Goal: Check status: Check status

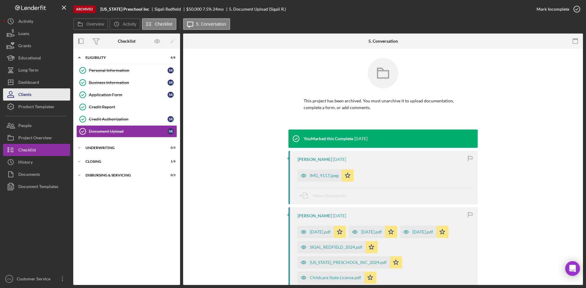
click at [35, 89] on button "Clients" at bounding box center [36, 95] width 67 height 12
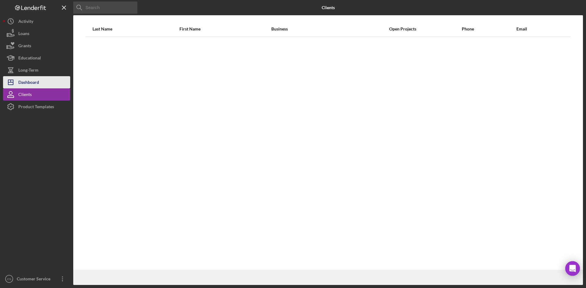
click at [36, 85] on div "Dashboard" at bounding box center [28, 83] width 21 height 14
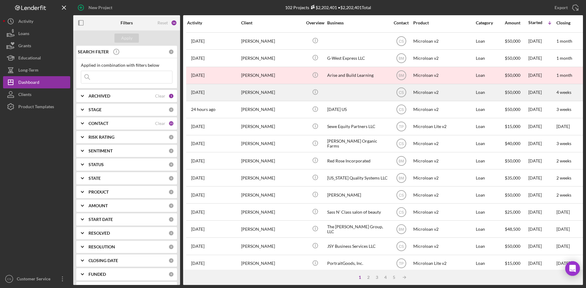
scroll to position [153, 0]
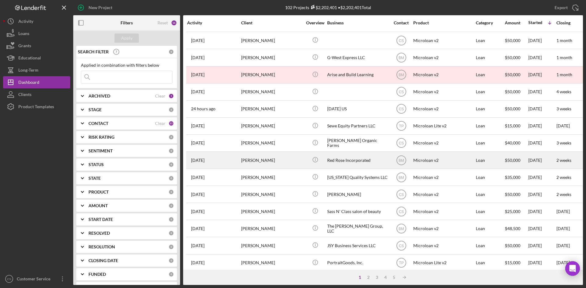
click at [298, 158] on div "[PERSON_NAME]" at bounding box center [271, 160] width 61 height 16
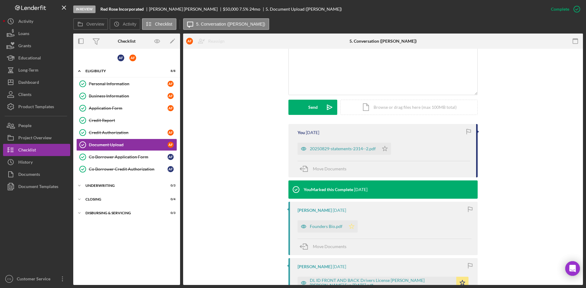
scroll to position [122, 0]
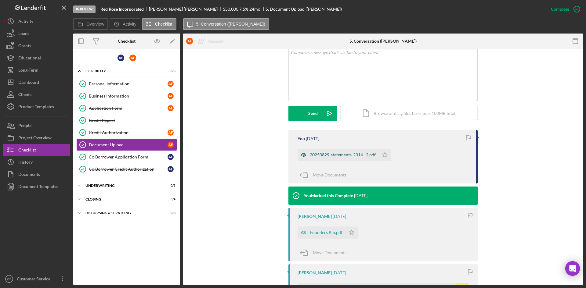
click at [347, 156] on div "20250829-statements-2314--2.pdf" at bounding box center [343, 155] width 66 height 5
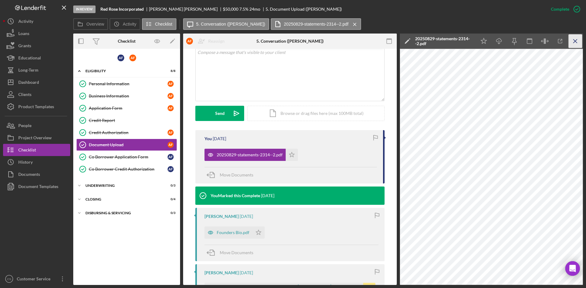
click at [574, 39] on icon "Icon/Menu Close" at bounding box center [576, 41] width 14 height 14
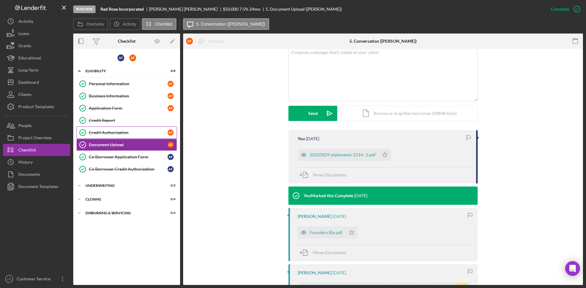
click at [120, 133] on div "Credit Authorization" at bounding box center [128, 132] width 79 height 5
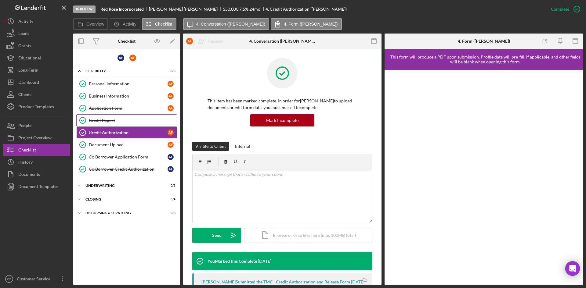
click at [127, 121] on div "Credit Report" at bounding box center [133, 120] width 88 height 5
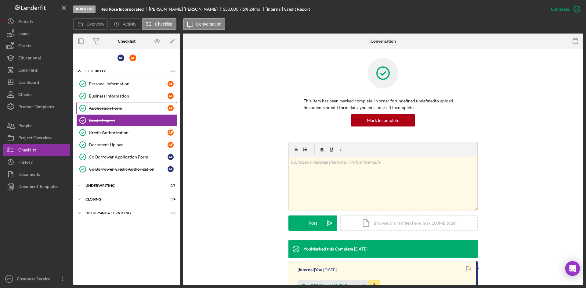
click at [132, 107] on div "Application Form" at bounding box center [128, 108] width 79 height 5
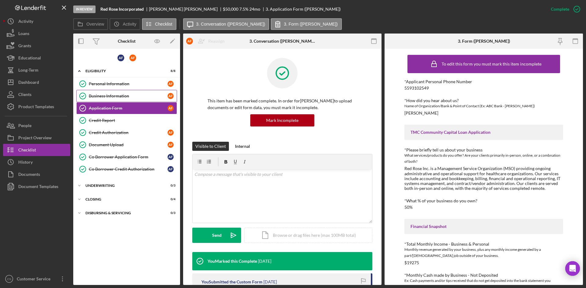
click at [138, 92] on link "Business Information Business Information A F" at bounding box center [126, 96] width 101 height 12
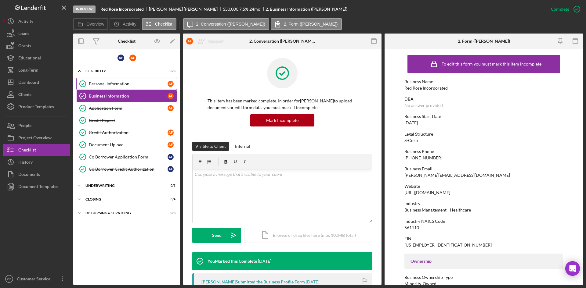
click at [139, 83] on div "Personal Information" at bounding box center [128, 83] width 79 height 5
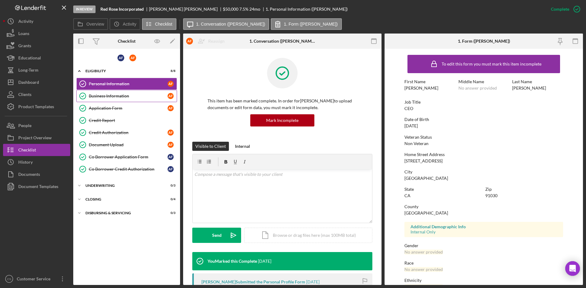
click at [110, 98] on div "Business Information" at bounding box center [128, 96] width 79 height 5
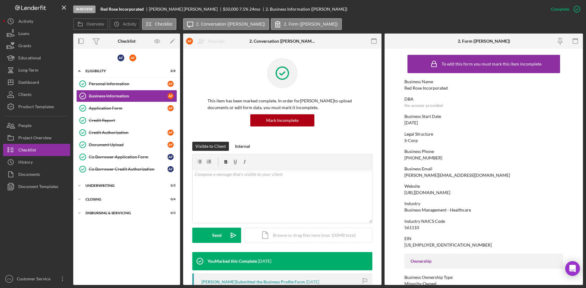
click at [136, 256] on div "[PERSON_NAME] Icon/Expander Eligibility 8 / 8 Personal Information Personal Inf…" at bounding box center [126, 167] width 107 height 230
